Goal: Complete application form

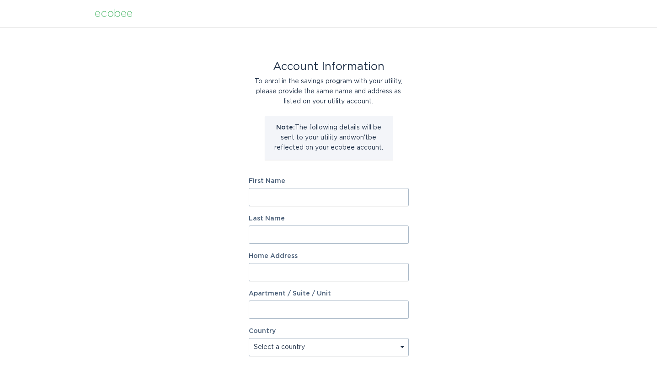
click at [318, 196] on input "First Name" at bounding box center [329, 197] width 160 height 18
type input "a"
type input "Ability"
type input "Specialists"
type input "6690 E Warren Ave"
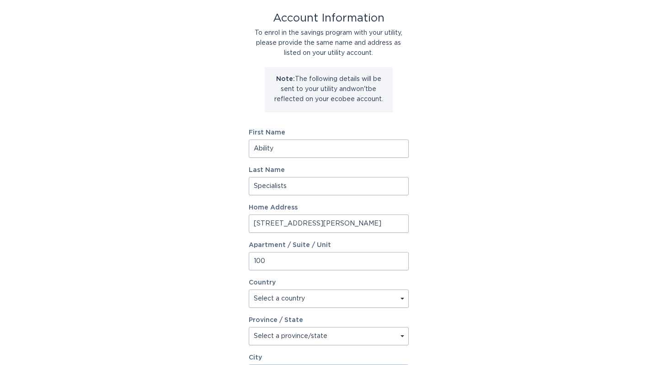
scroll to position [111, 0]
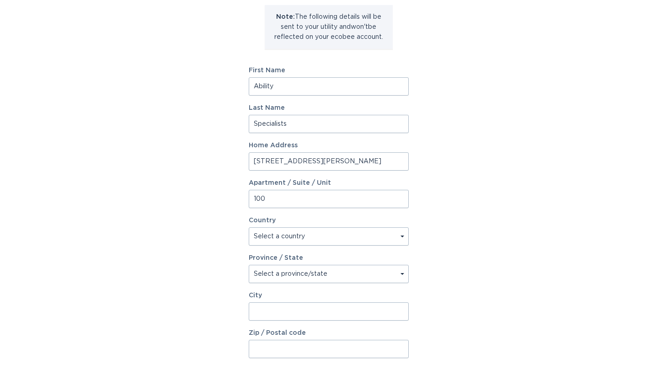
type input "100"
click at [330, 235] on select "Select a country Canada USA" at bounding box center [329, 236] width 160 height 18
select select "US"
click at [305, 273] on select "Select a province/state Alabama Alaska American Samoa Arizona Arkansas Californ…" at bounding box center [329, 274] width 160 height 18
select select "CO"
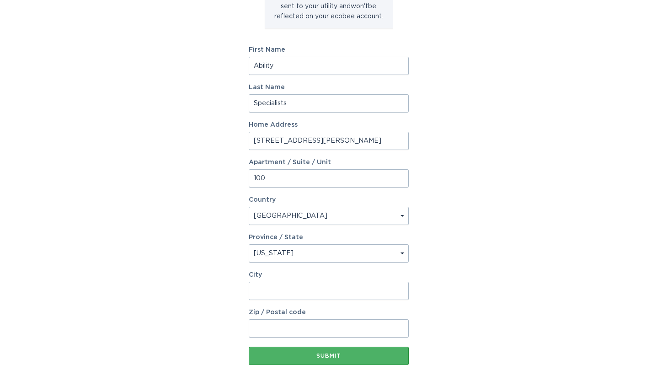
scroll to position [133, 0]
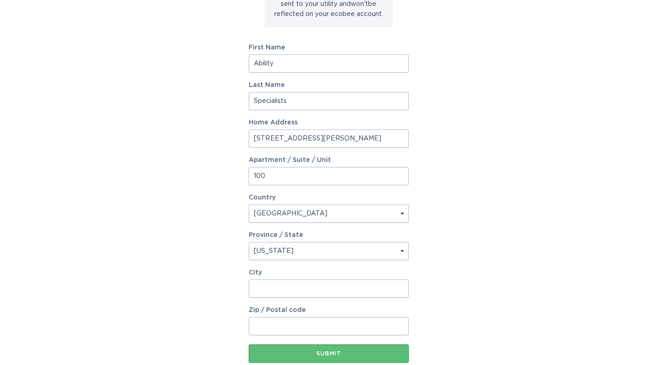
click at [276, 289] on input "City" at bounding box center [329, 288] width 160 height 18
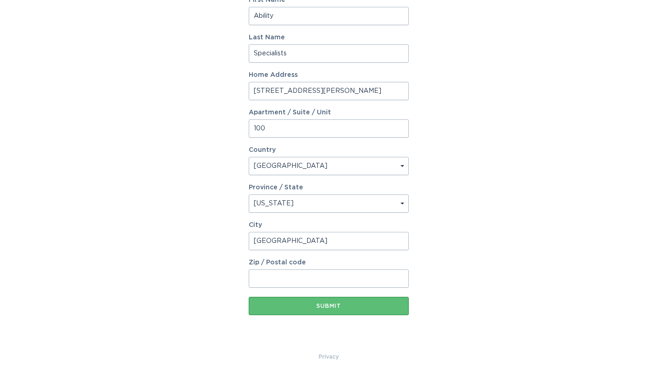
scroll to position [192, 0]
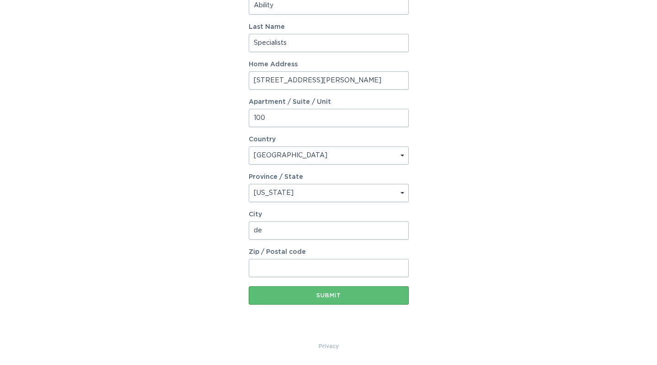
type input "d"
type input "Denver"
click at [283, 267] on input "Zip / Postal code" at bounding box center [329, 268] width 160 height 18
type input "80222"
click at [402, 290] on button "Submit" at bounding box center [329, 295] width 160 height 18
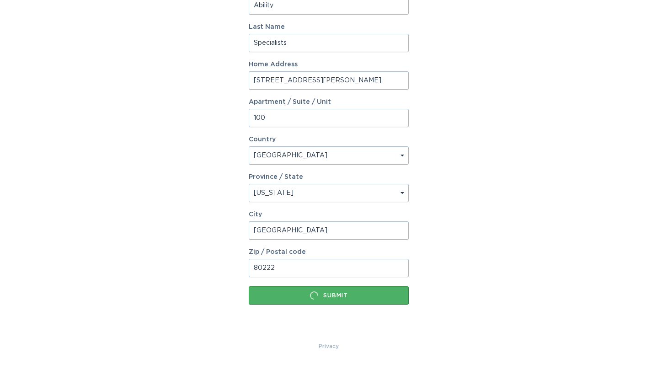
scroll to position [0, 0]
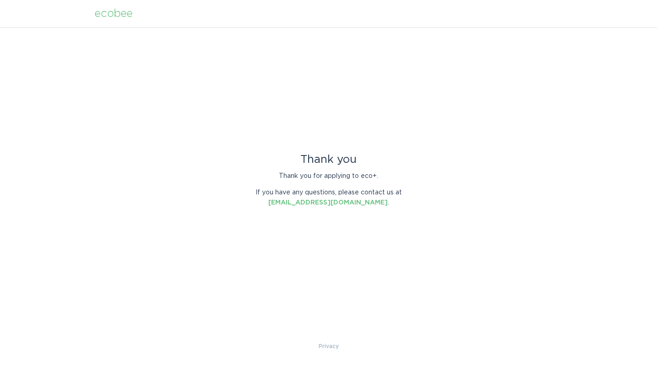
click at [117, 18] on div "ecobee" at bounding box center [114, 14] width 38 height 10
